Goal: Find contact information: Find contact information

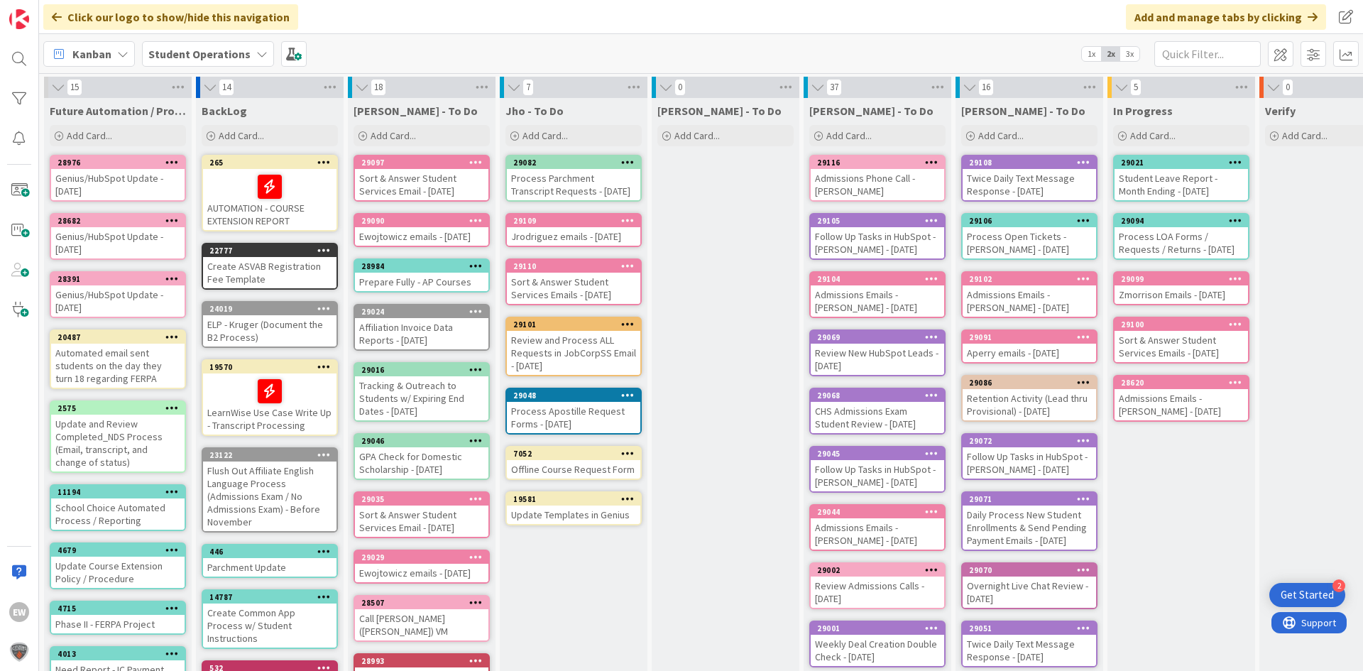
click at [860, 180] on div "Admissions Phone Call - [PERSON_NAME]" at bounding box center [878, 184] width 134 height 31
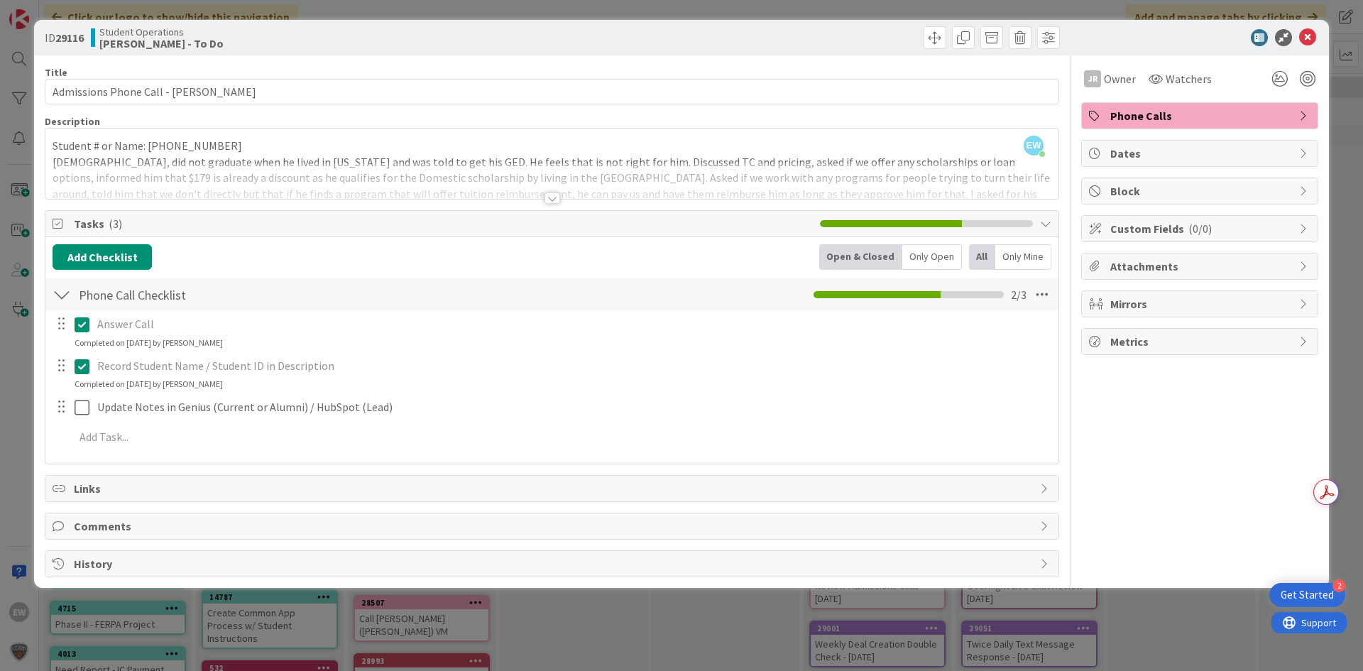
click at [546, 197] on div at bounding box center [553, 197] width 16 height 11
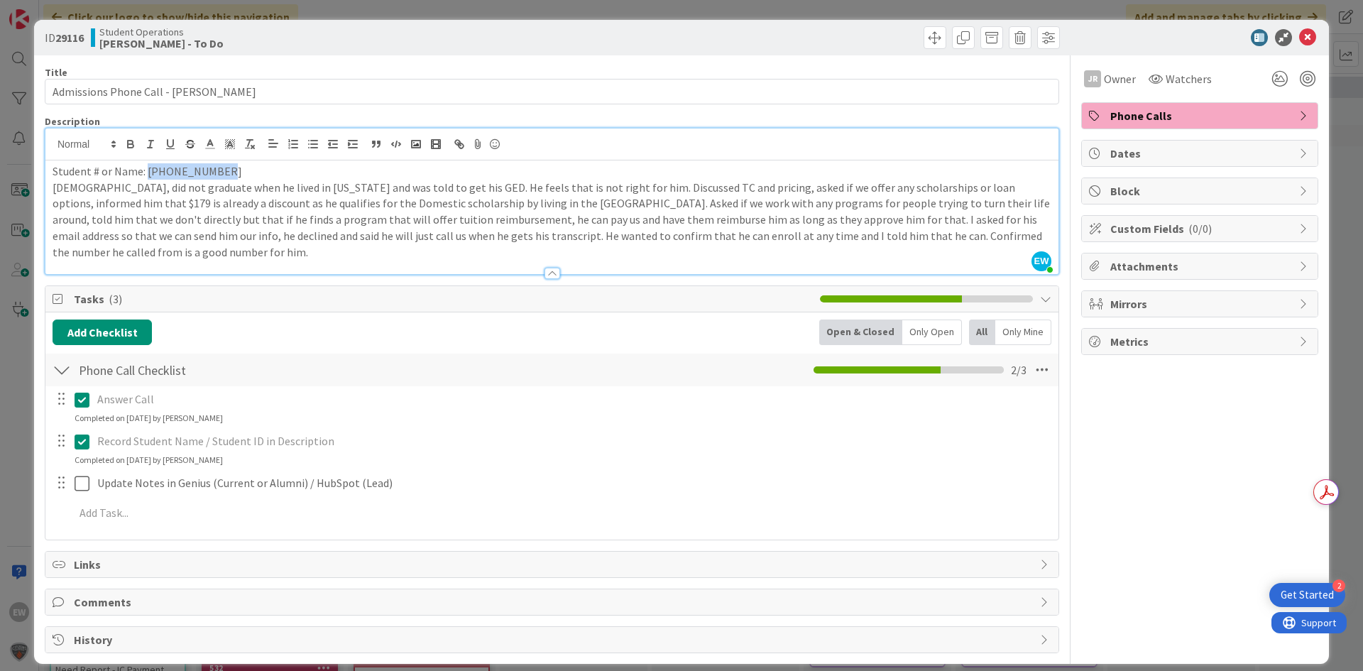
drag, startPoint x: 146, startPoint y: 170, endPoint x: 213, endPoint y: 169, distance: 67.5
click at [213, 169] on p "Student # or Name: [PHONE_NUMBER]" at bounding box center [552, 171] width 999 height 16
copy p "[PHONE_NUMBER]"
click at [1305, 38] on icon at bounding box center [1308, 37] width 17 height 17
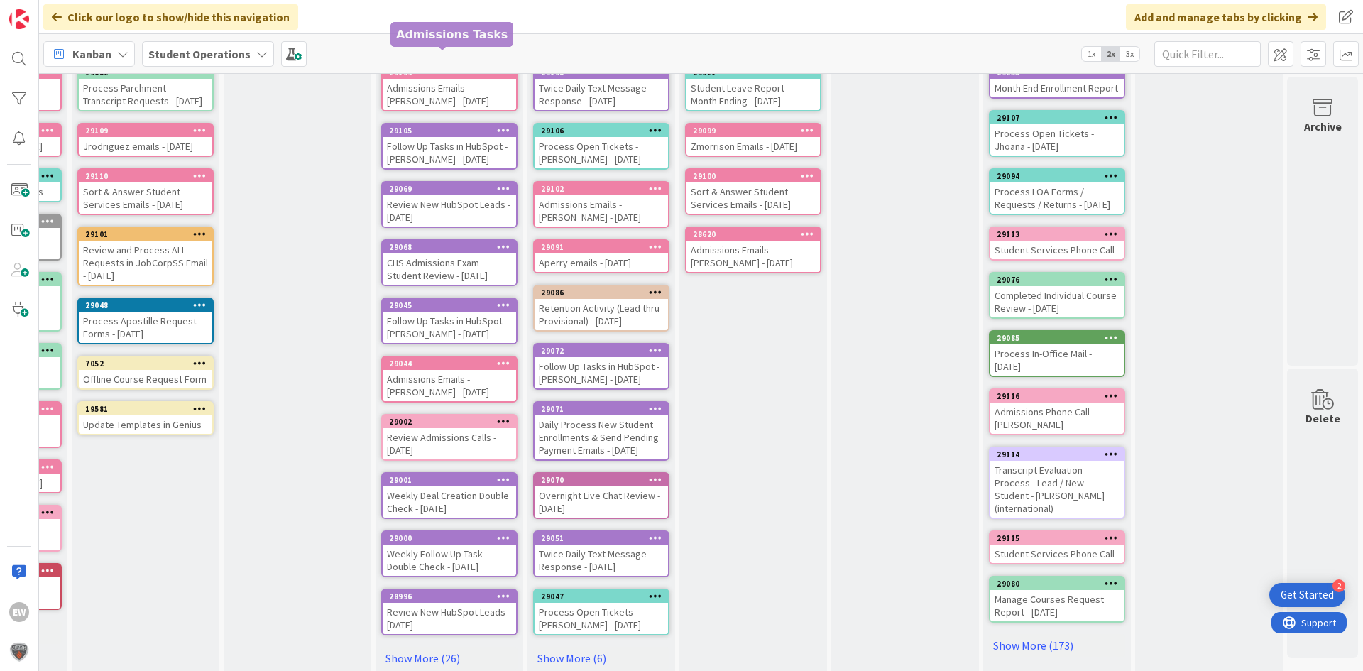
scroll to position [0, 439]
